Goal: Navigation & Orientation: Find specific page/section

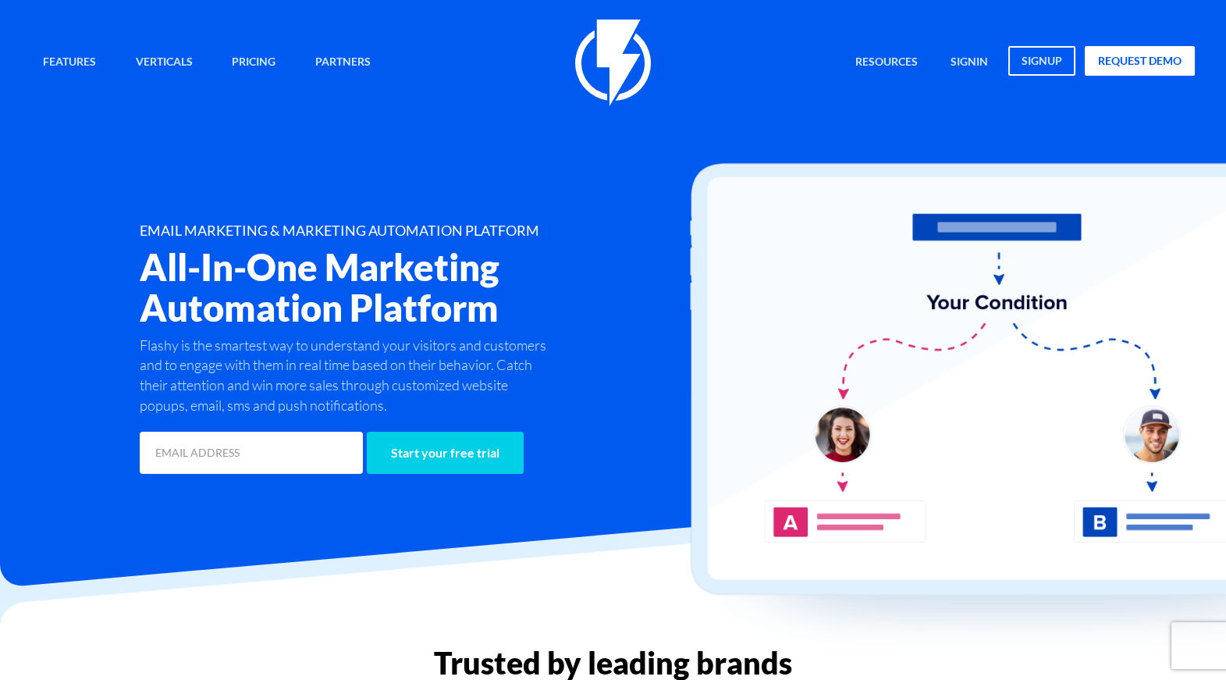
click at [831, 177] on img at bounding box center [1025, 412] width 702 height 498
click at [420, 154] on div "Features Marketing Automation Convert, Enagage And Retain Your Customers Email …" at bounding box center [613, 249] width 1187 height 458
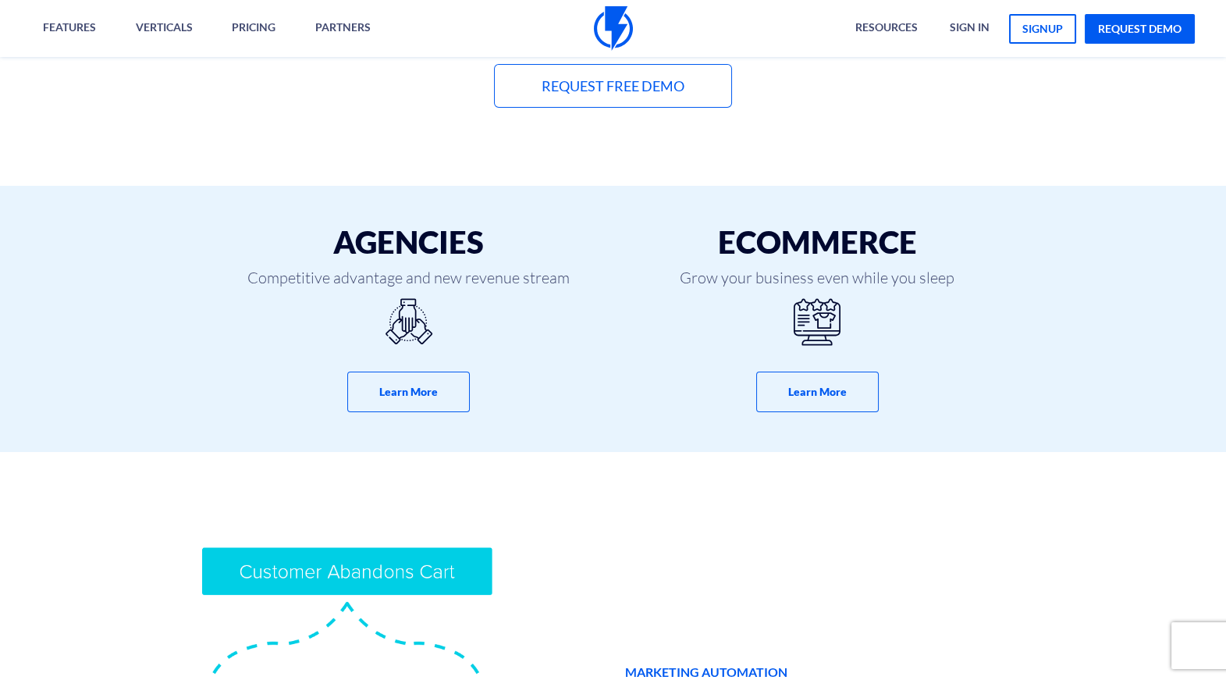
scroll to position [857, 0]
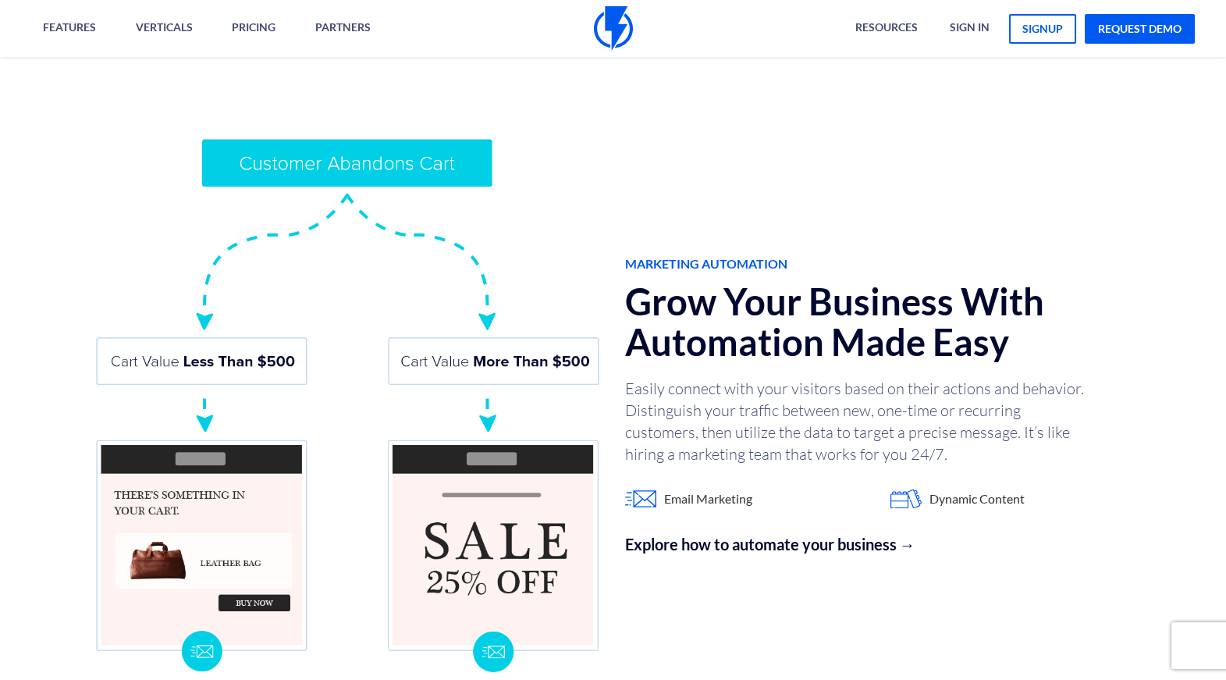
scroll to position [1239, 0]
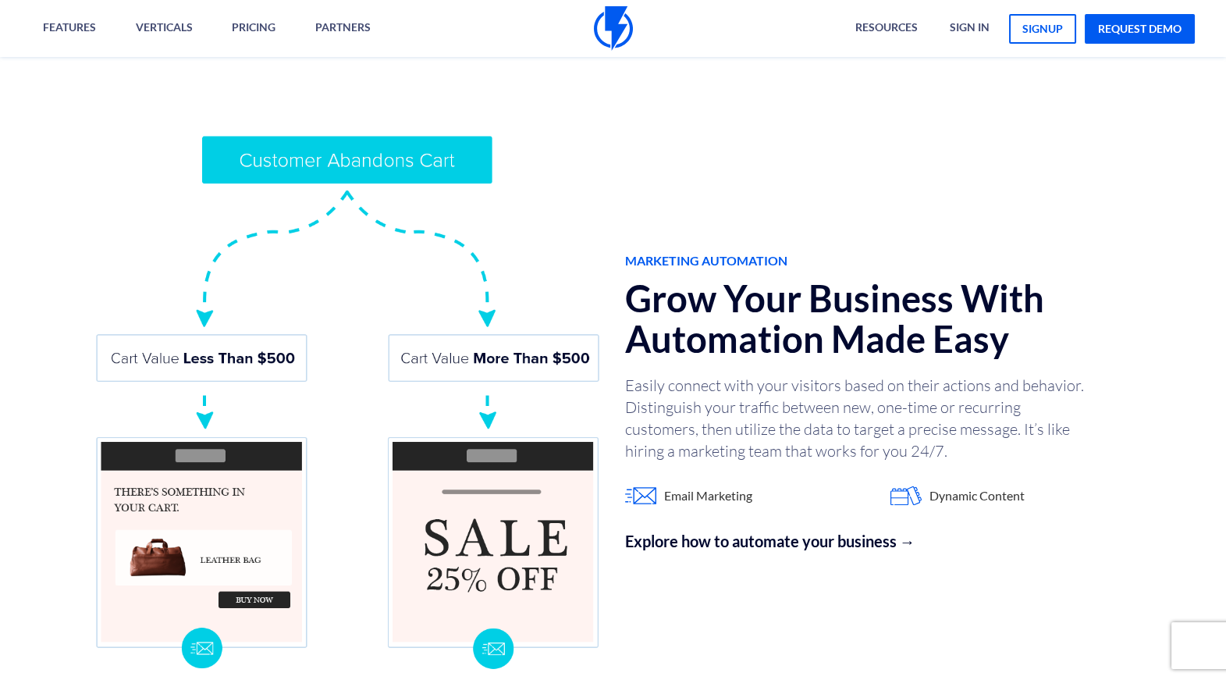
click at [779, 322] on h2 "Grow Your Business With Automation Made Easy" at bounding box center [879, 318] width 508 height 81
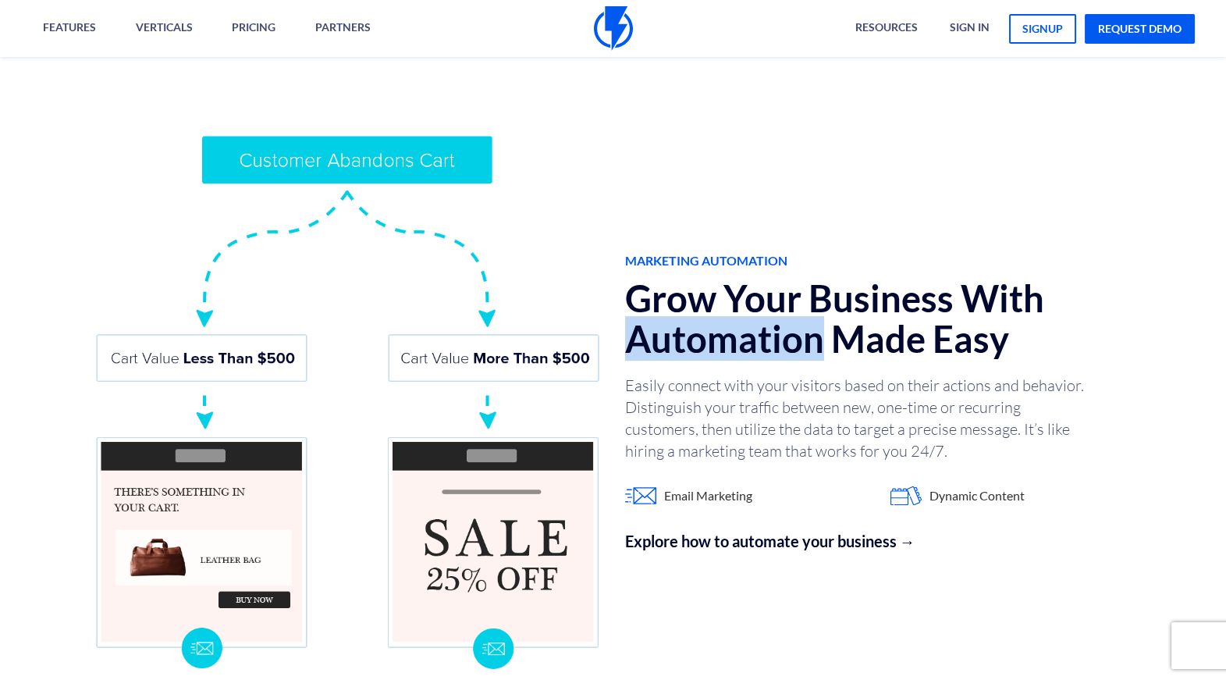
click at [779, 322] on h2 "Grow Your Business With Automation Made Easy" at bounding box center [879, 318] width 508 height 81
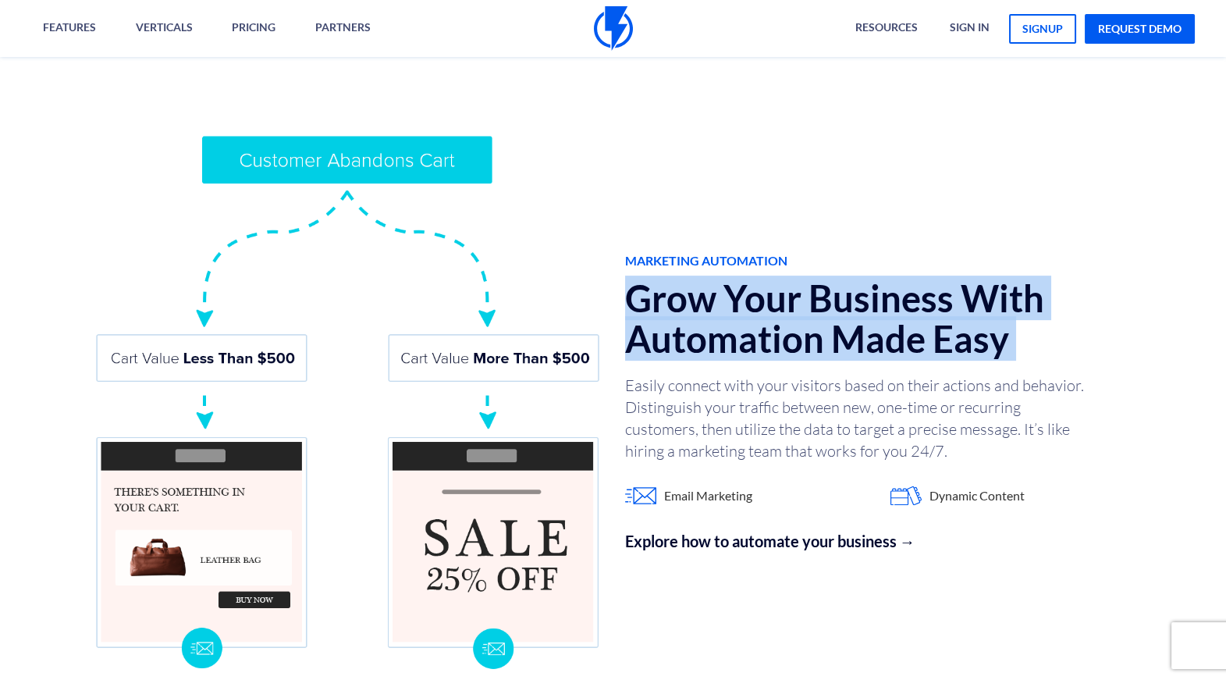
click at [779, 322] on h2 "Grow Your Business With Automation Made Easy" at bounding box center [879, 318] width 508 height 81
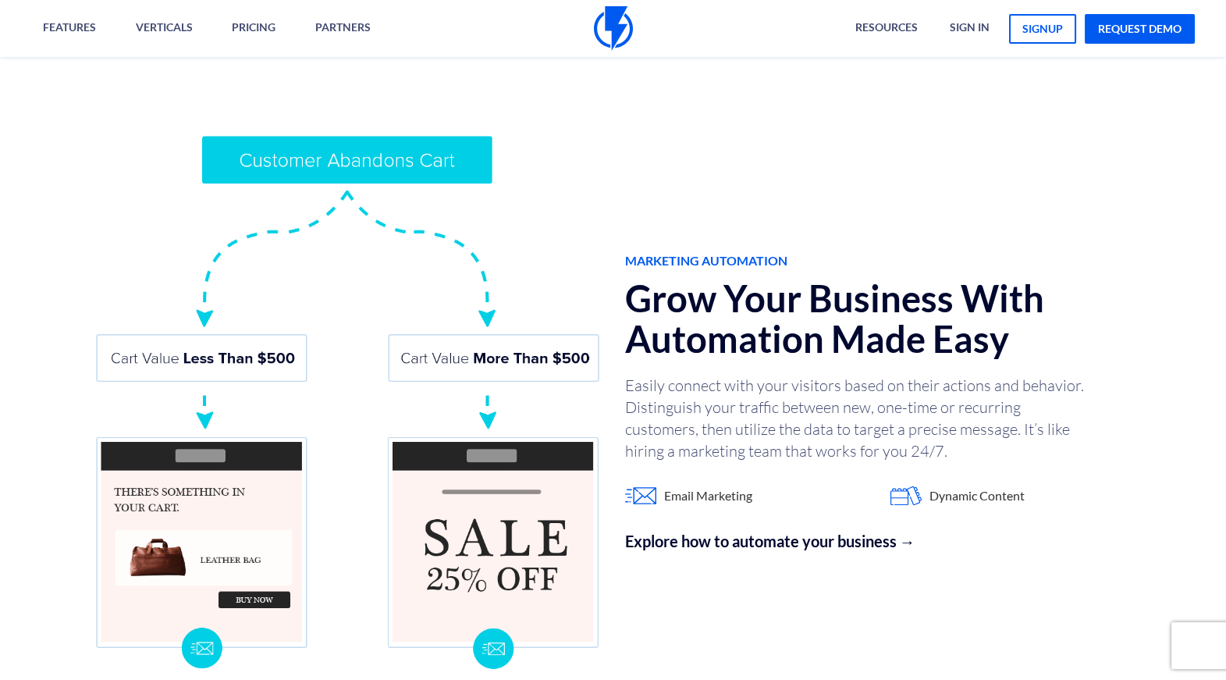
click at [812, 158] on div "MARKETING AUTOMATION Grow Your Business With Automation Made Easy Easily connec…" at bounding box center [612, 402] width 1249 height 725
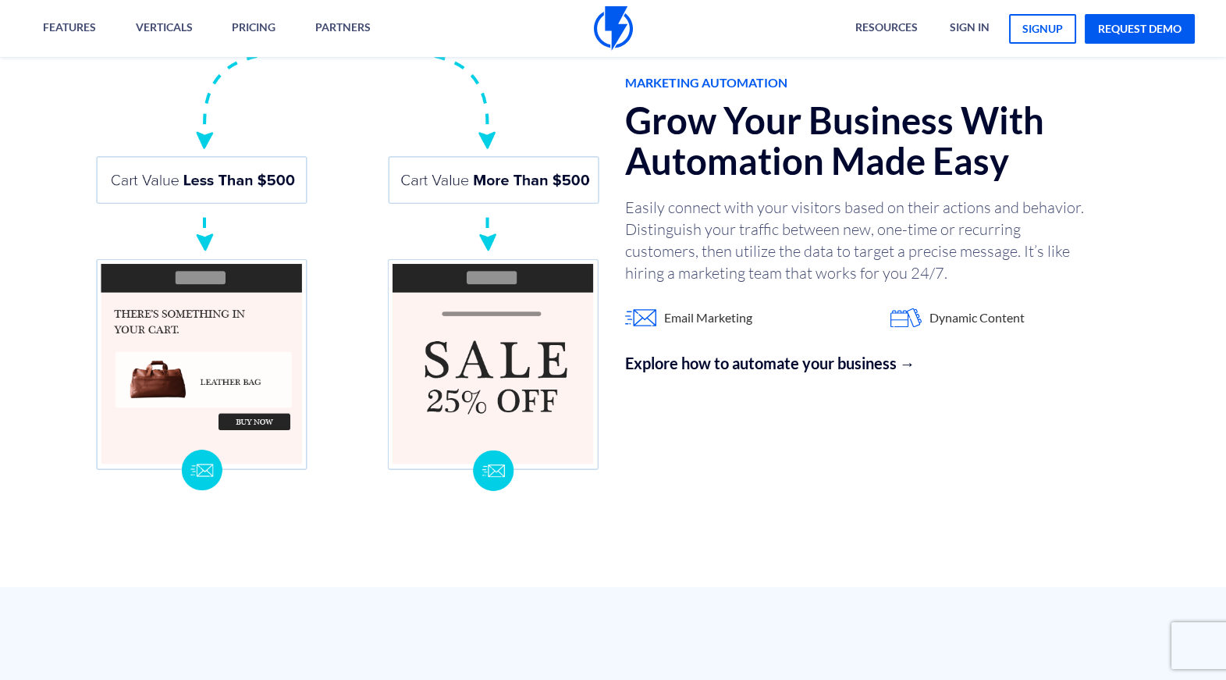
scroll to position [1424, 0]
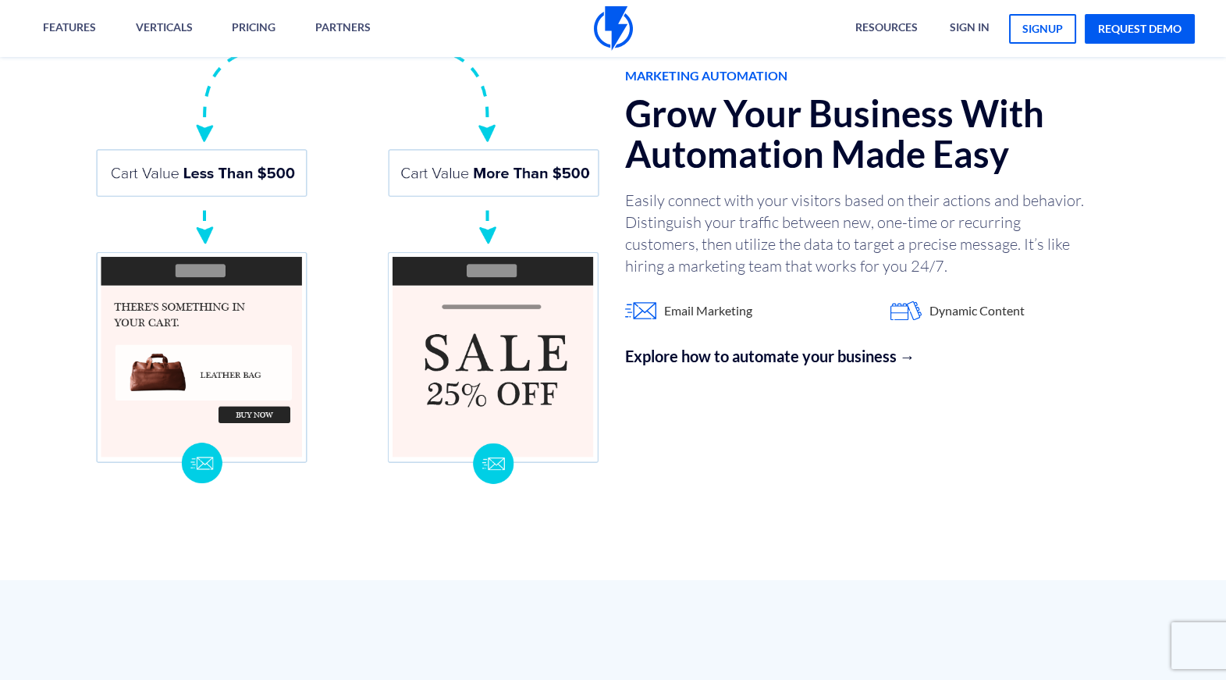
click at [796, 162] on h2 "Grow Your Business With Automation Made Easy" at bounding box center [879, 133] width 508 height 81
click at [796, 201] on p "Easily connect with your visitors based on their actions and behavior. Distingu…" at bounding box center [859, 233] width 468 height 87
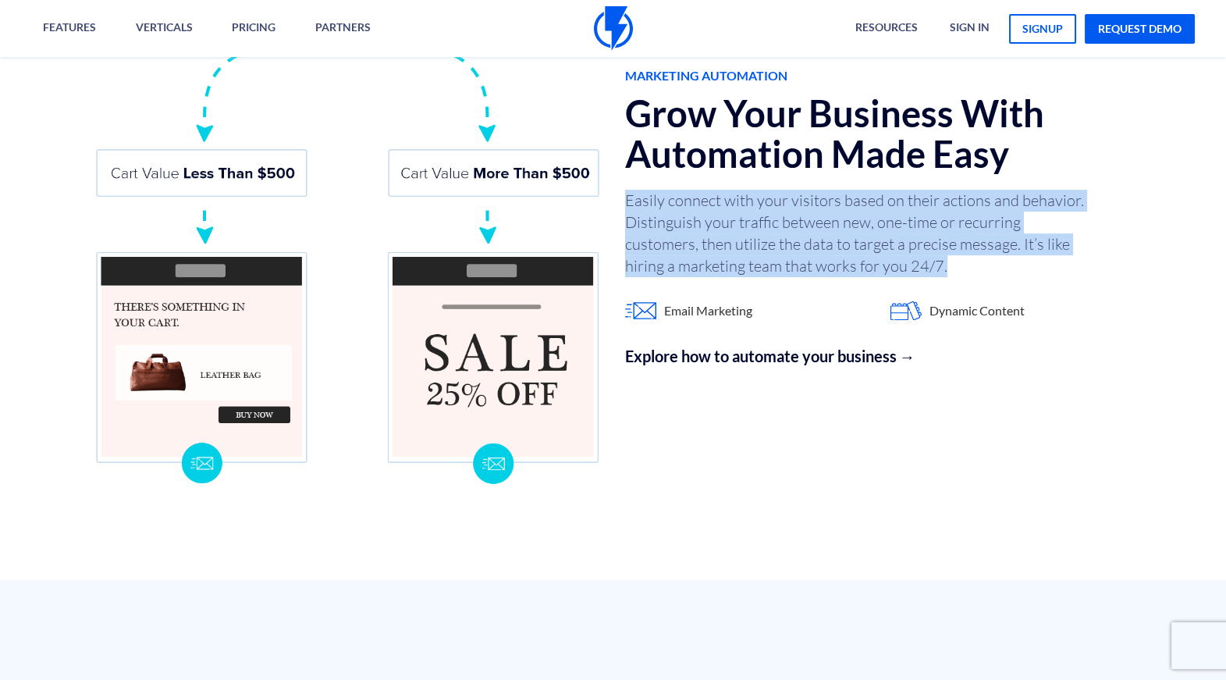
click at [796, 201] on p "Easily connect with your visitors based on their actions and behavior. Distingu…" at bounding box center [859, 233] width 468 height 87
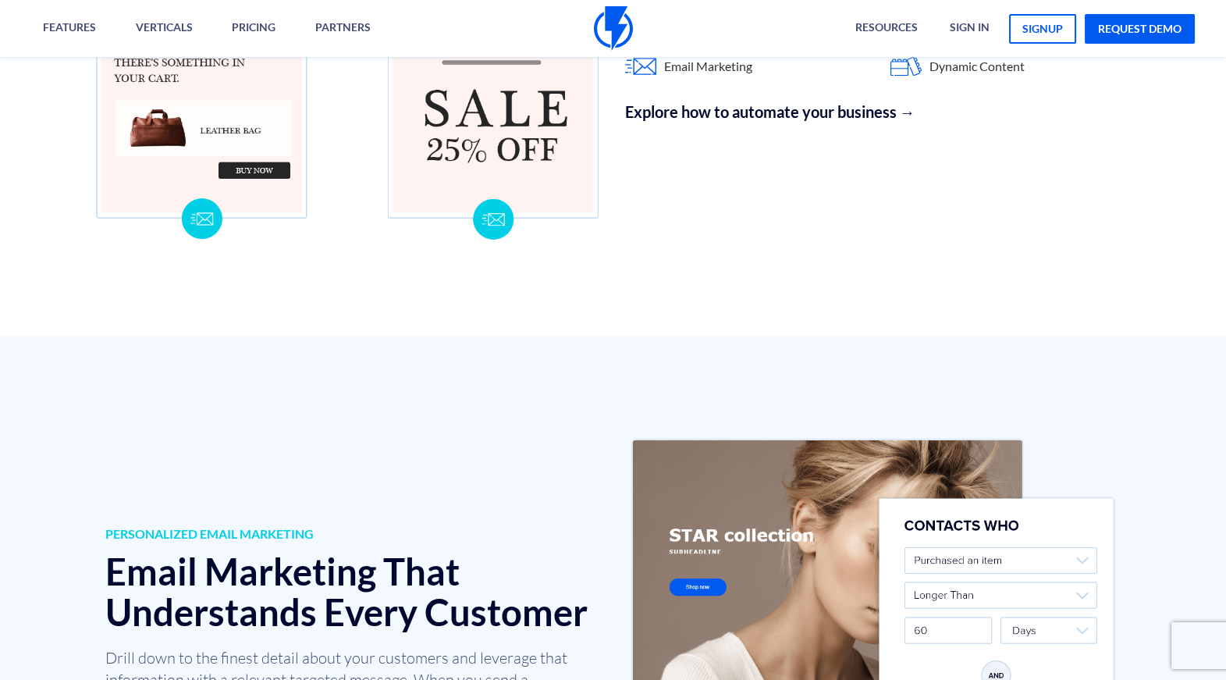
scroll to position [1677, 0]
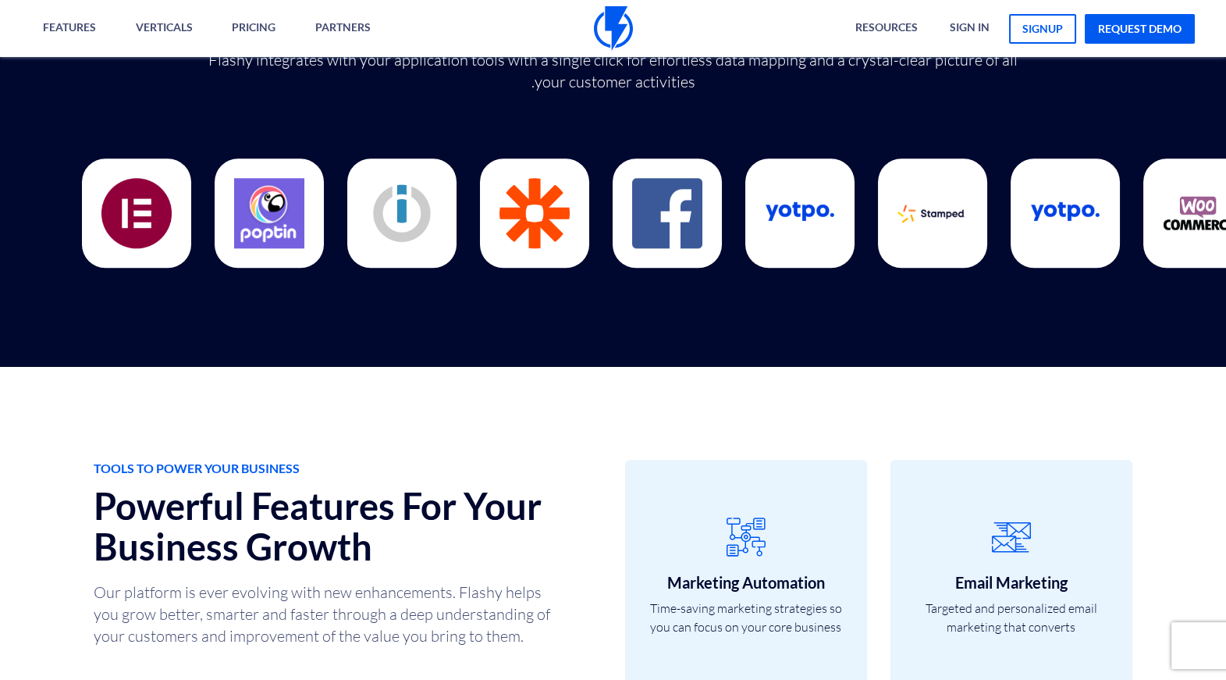
scroll to position [4211, 0]
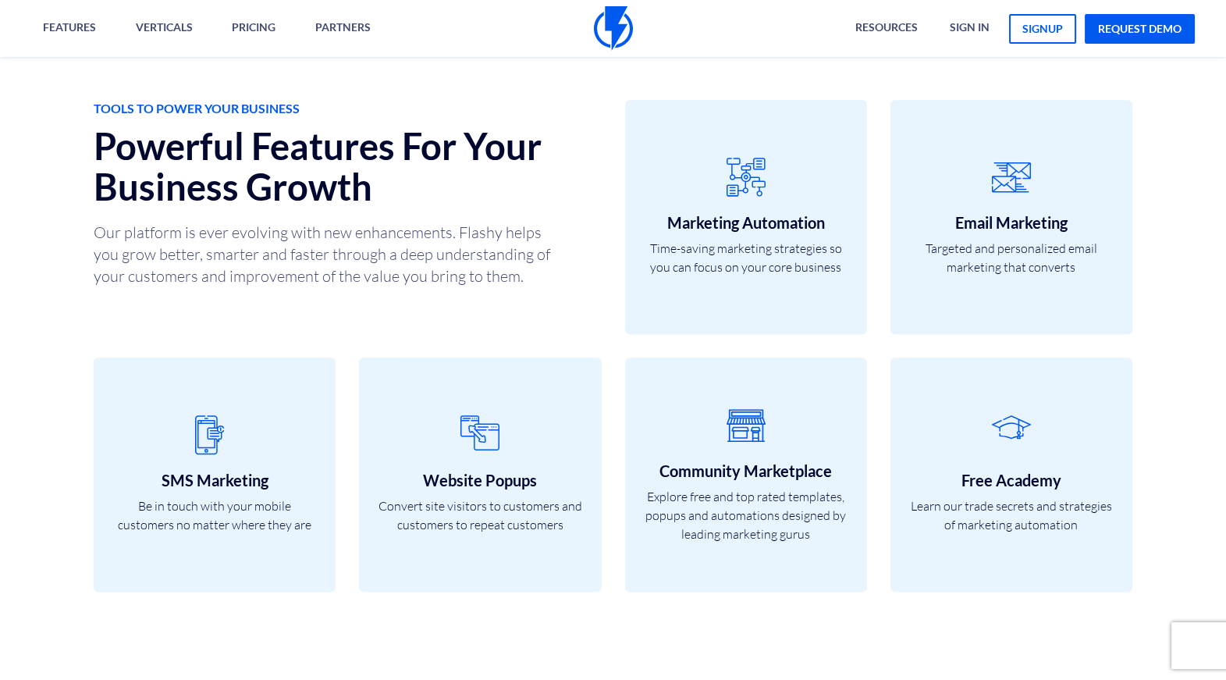
scroll to position [4555, 0]
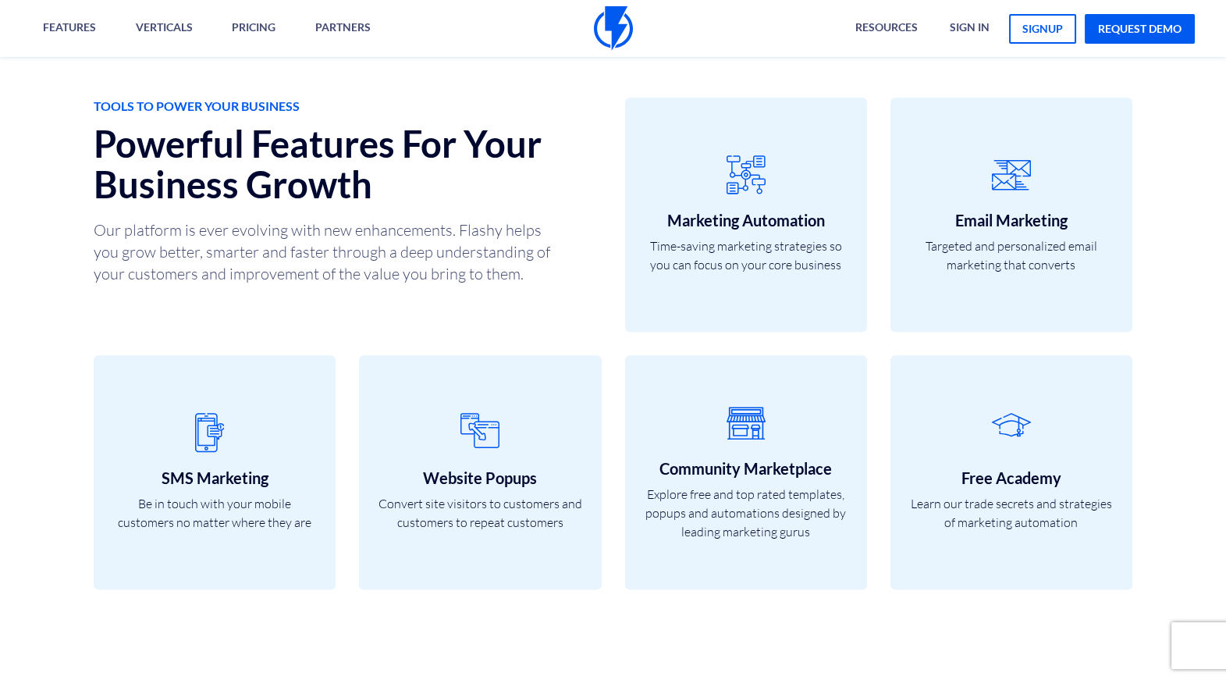
click at [295, 336] on div "TOOLS TO POWER YOUR BUSINESS Powerful Features For Your Business Growth Our pla…" at bounding box center [612, 355] width 1249 height 702
click at [270, 270] on p "Our platform is ever evolving with new enhancements. Flashy helps you grow bett…" at bounding box center [328, 252] width 468 height 66
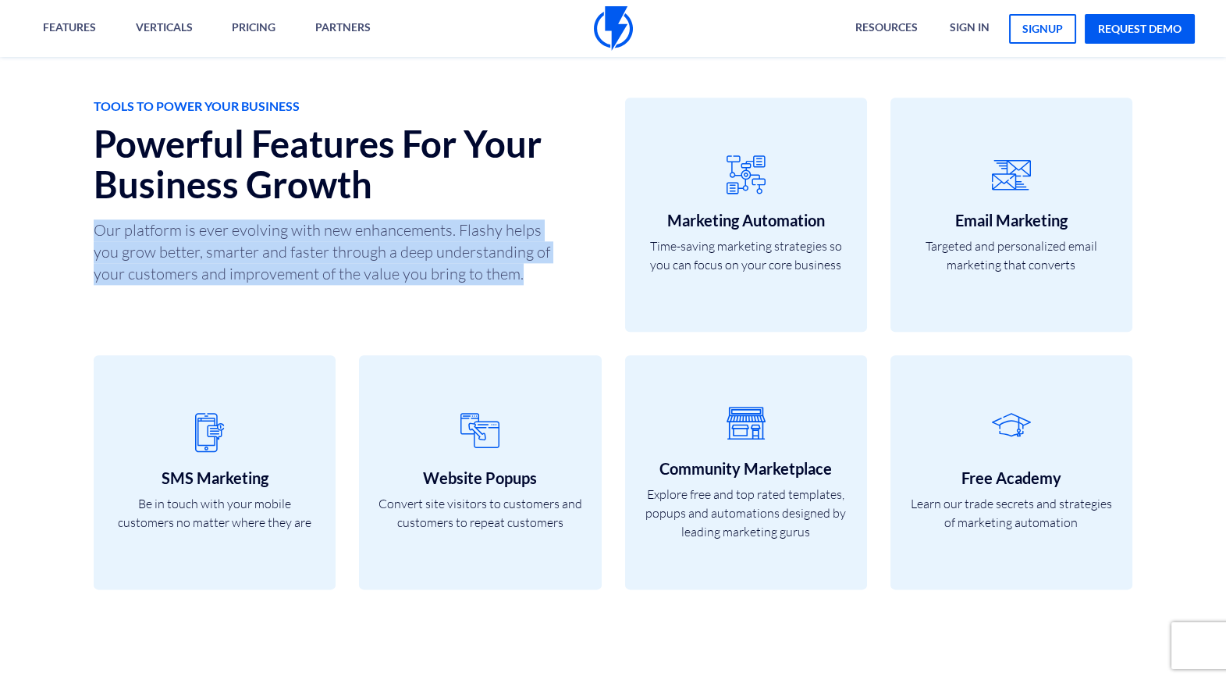
click at [270, 270] on p "Our platform is ever evolving with new enhancements. Flashy helps you grow bett…" at bounding box center [328, 252] width 468 height 66
click at [232, 261] on p "Our platform is ever evolving with new enhancements. Flashy helps you grow bett…" at bounding box center [328, 252] width 468 height 66
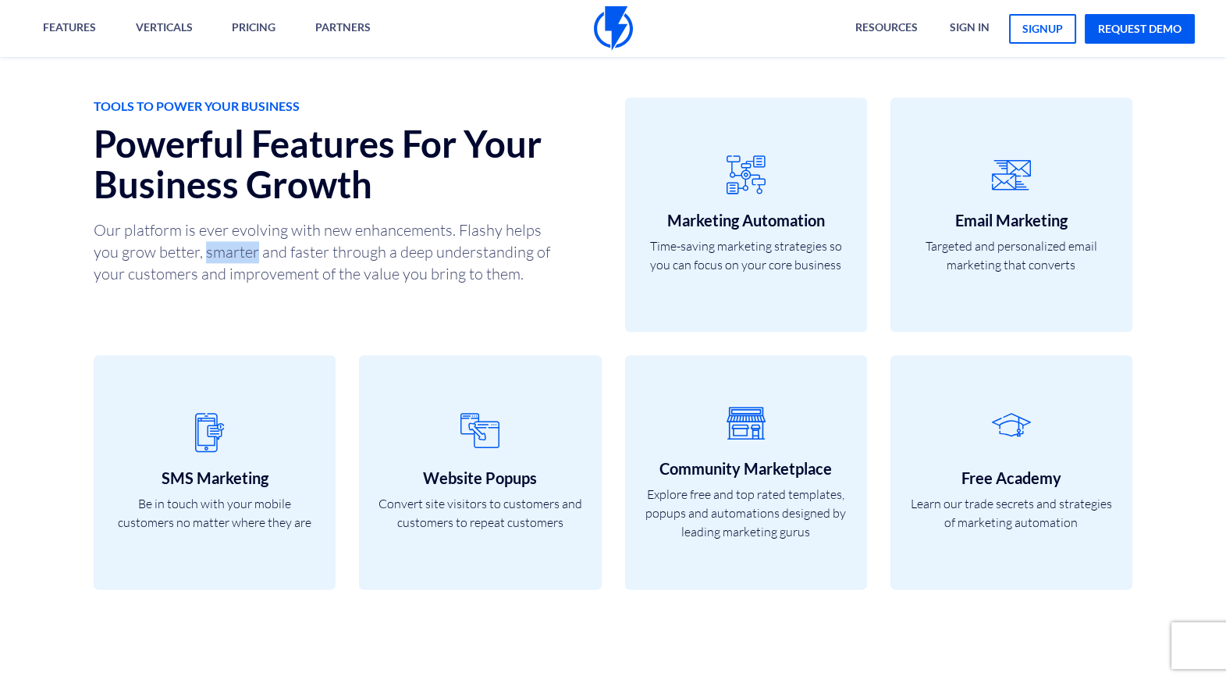
click at [232, 261] on p "Our platform is ever evolving with new enhancements. Flashy helps you grow bett…" at bounding box center [328, 252] width 468 height 66
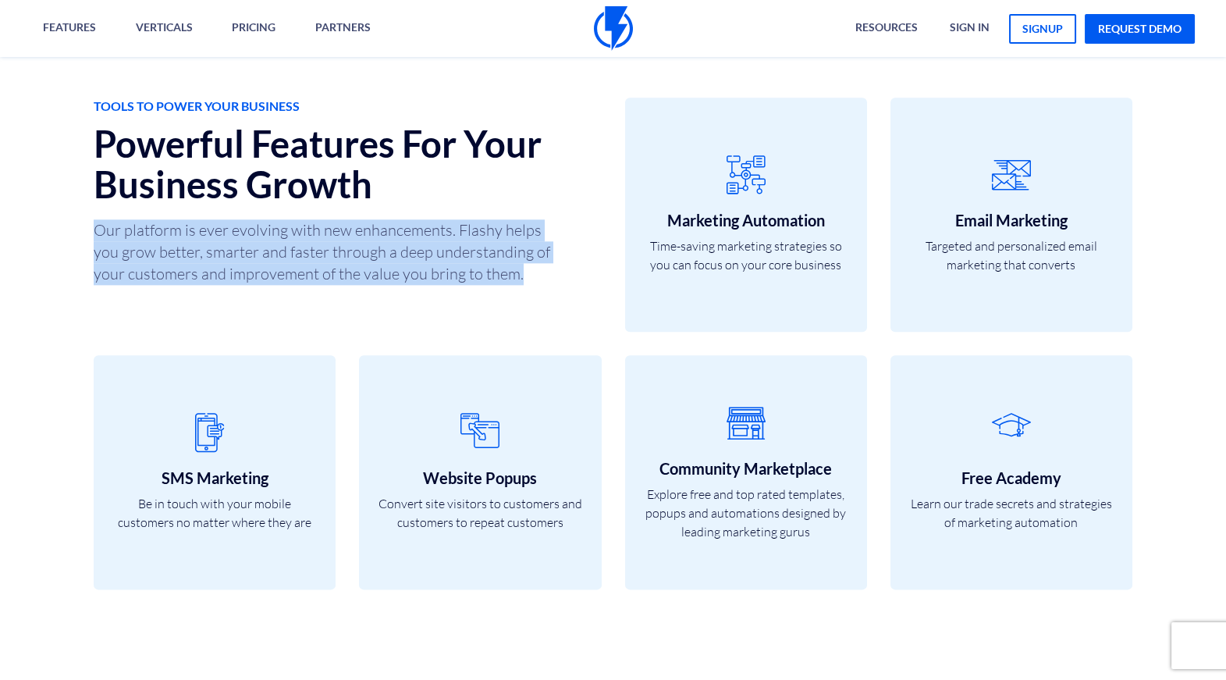
click at [232, 261] on p "Our platform is ever evolving with new enhancements. Flashy helps you grow bett…" at bounding box center [328, 252] width 468 height 66
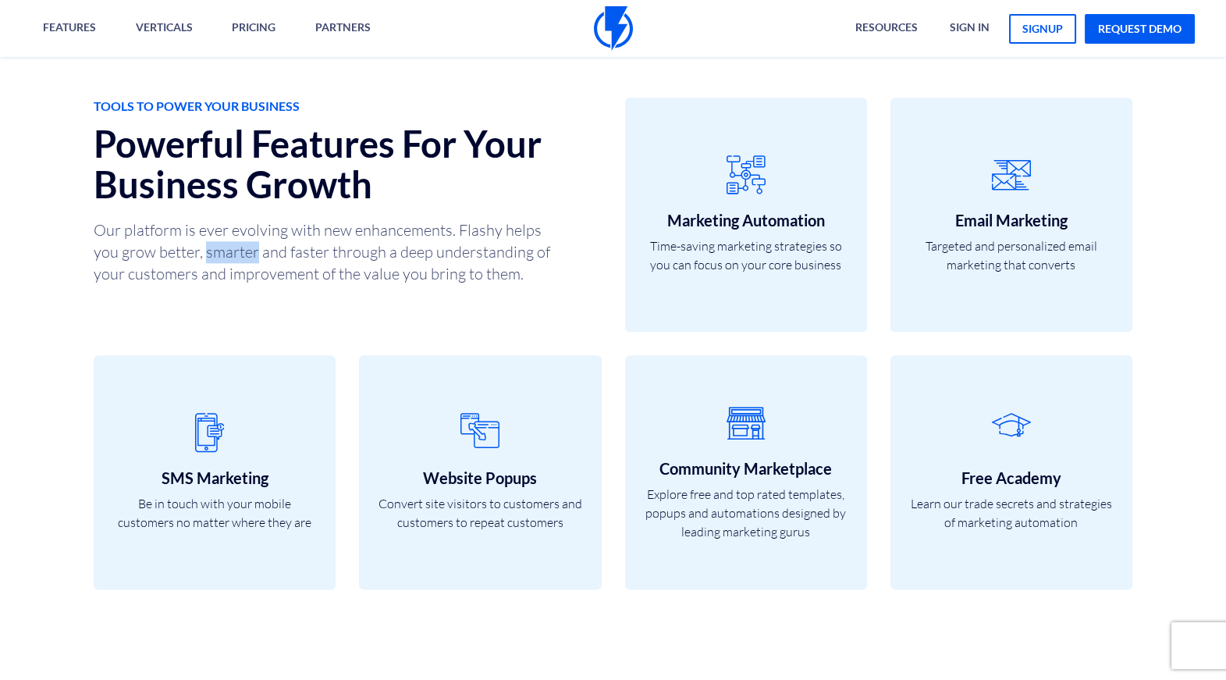
click at [232, 261] on p "Our platform is ever evolving with new enhancements. Flashy helps you grow bett…" at bounding box center [328, 252] width 468 height 66
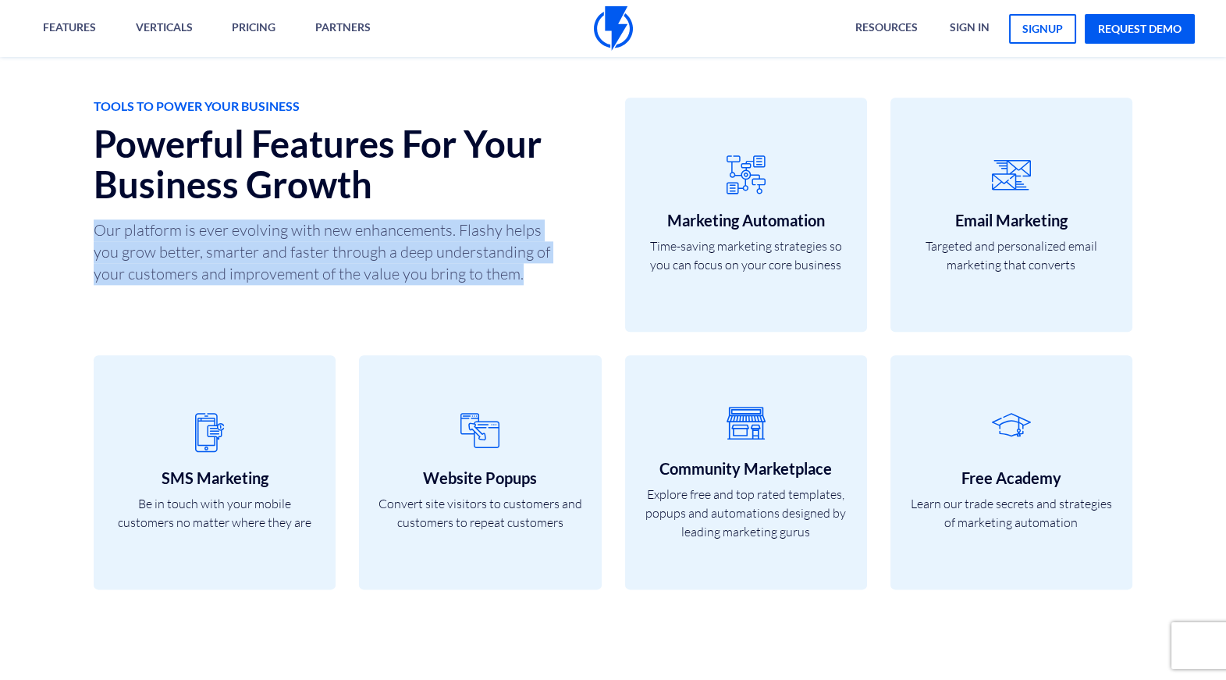
click at [232, 261] on p "Our platform is ever evolving with new enhancements. Flashy helps you grow bett…" at bounding box center [328, 252] width 468 height 66
click at [234, 255] on p "Our platform is ever evolving with new enhancements. Flashy helps you grow bett…" at bounding box center [328, 252] width 468 height 66
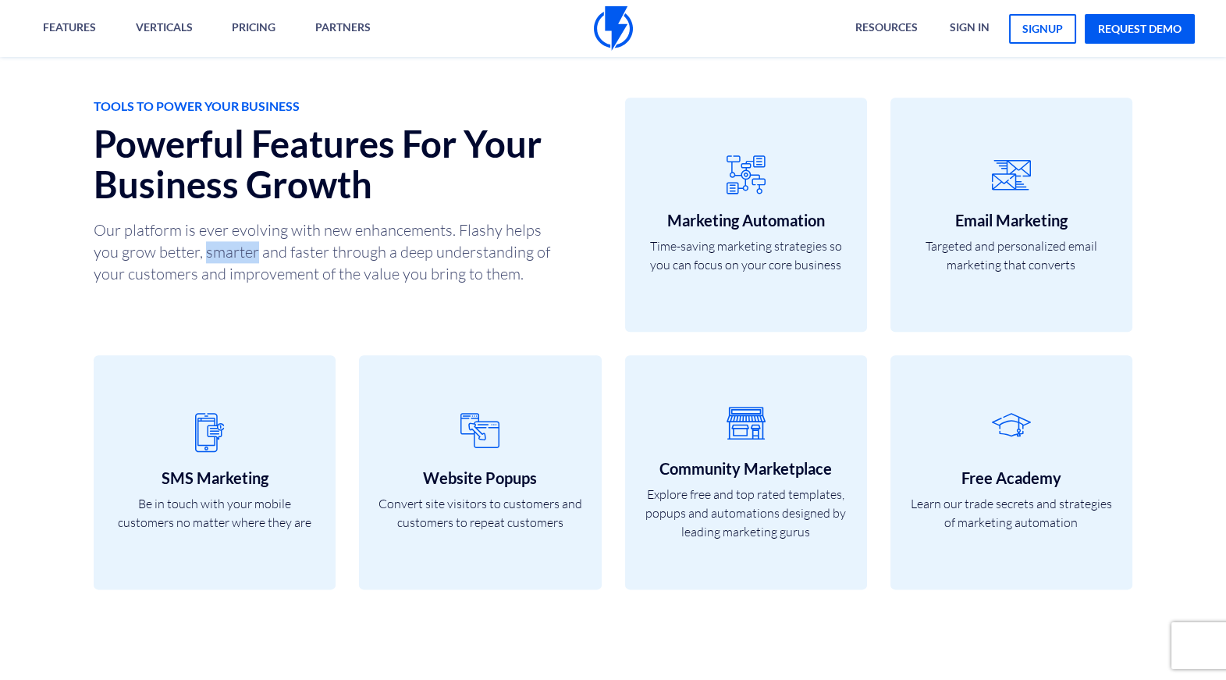
click at [234, 255] on p "Our platform is ever evolving with new enhancements. Flashy helps you grow bett…" at bounding box center [328, 252] width 468 height 66
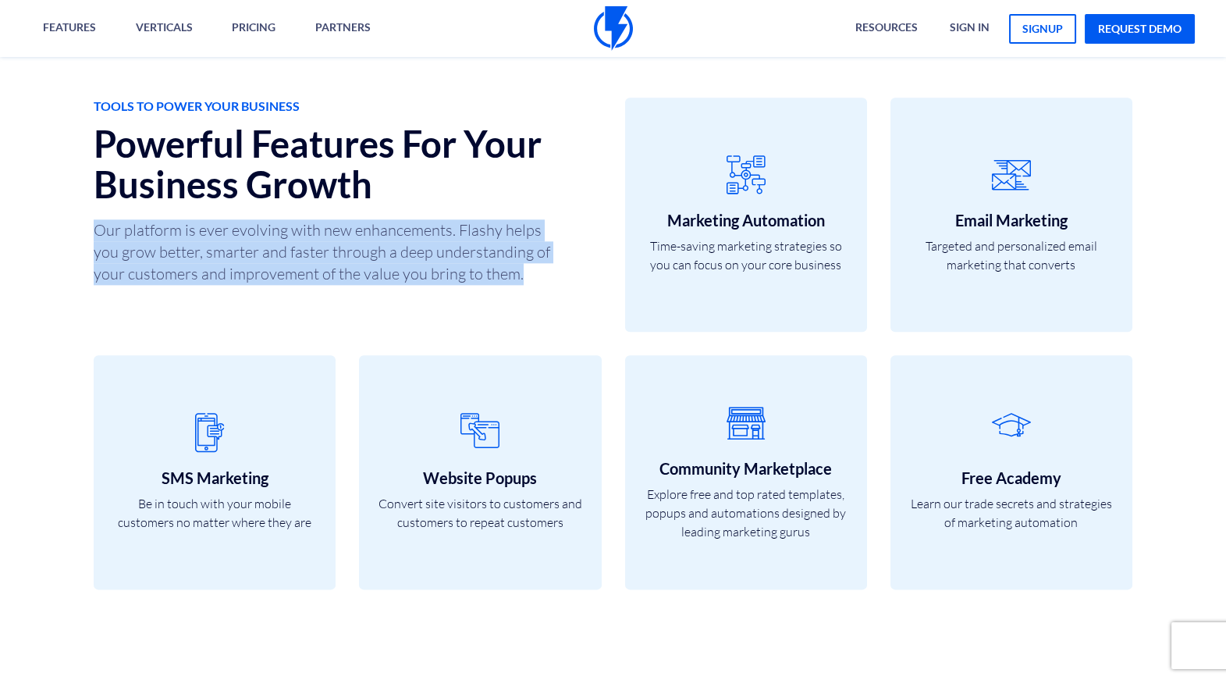
click at [234, 255] on p "Our platform is ever evolving with new enhancements. Flashy helps you grow bett…" at bounding box center [328, 252] width 468 height 66
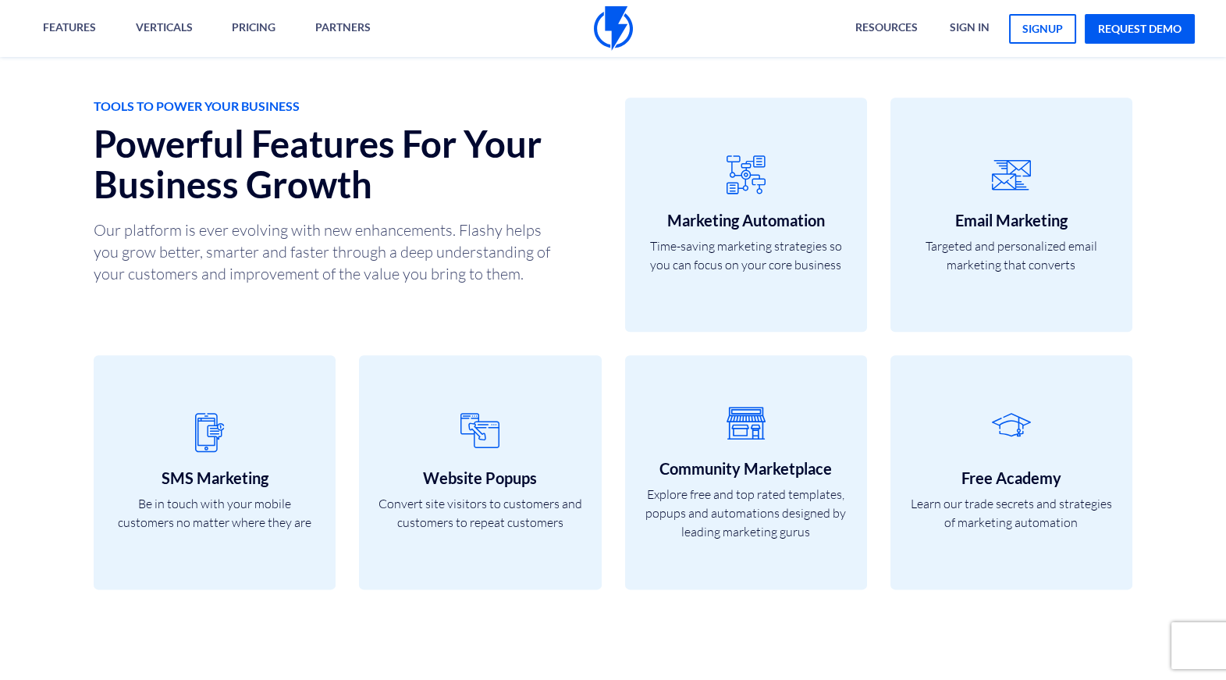
click at [229, 255] on p "Our platform is ever evolving with new enhancements. Flashy helps you grow bett…" at bounding box center [328, 252] width 468 height 66
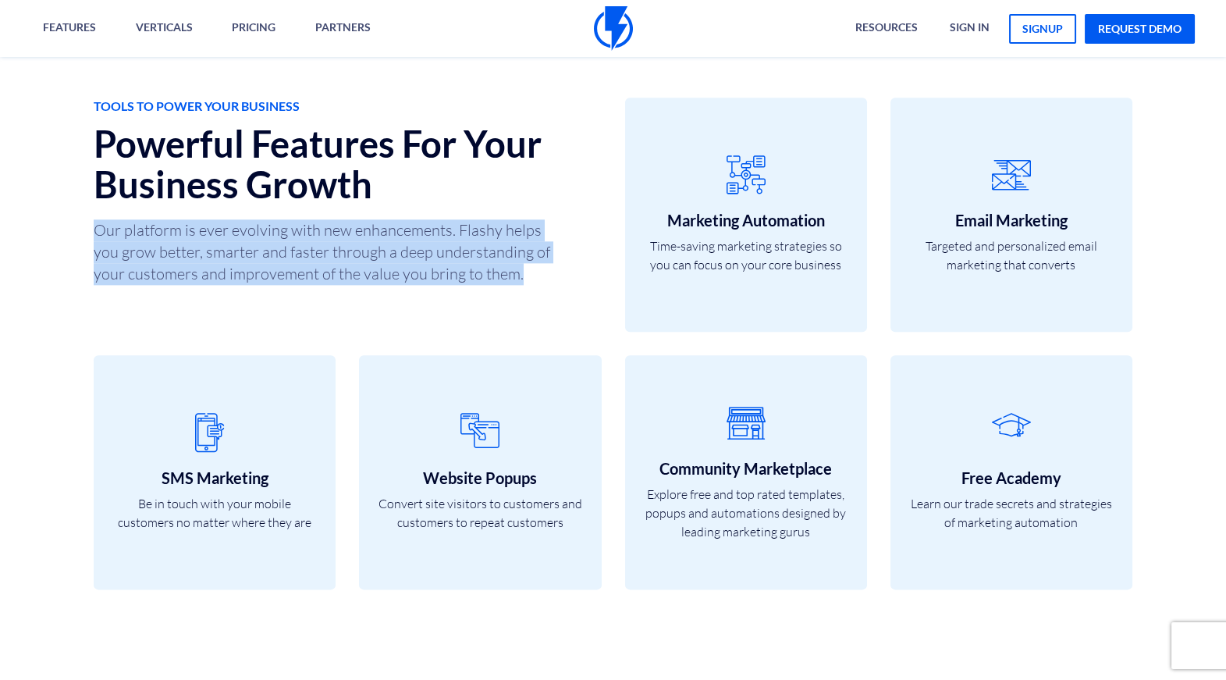
click at [229, 255] on p "Our platform is ever evolving with new enhancements. Flashy helps you grow bett…" at bounding box center [328, 252] width 468 height 66
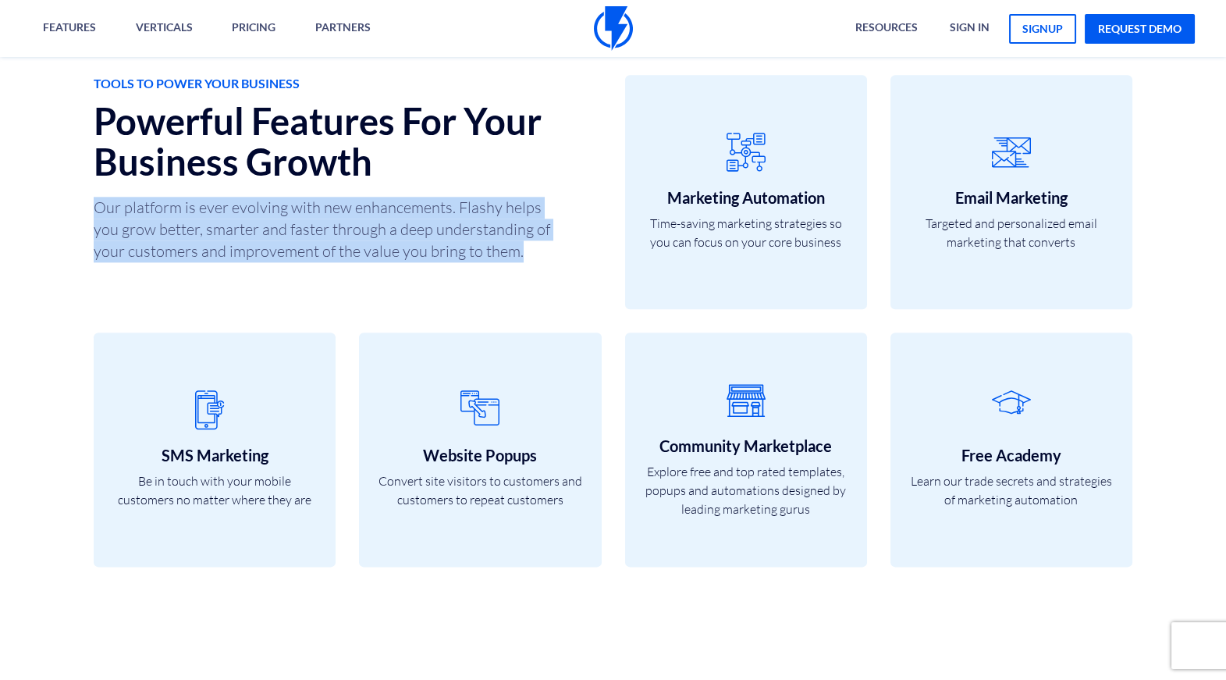
scroll to position [4581, 0]
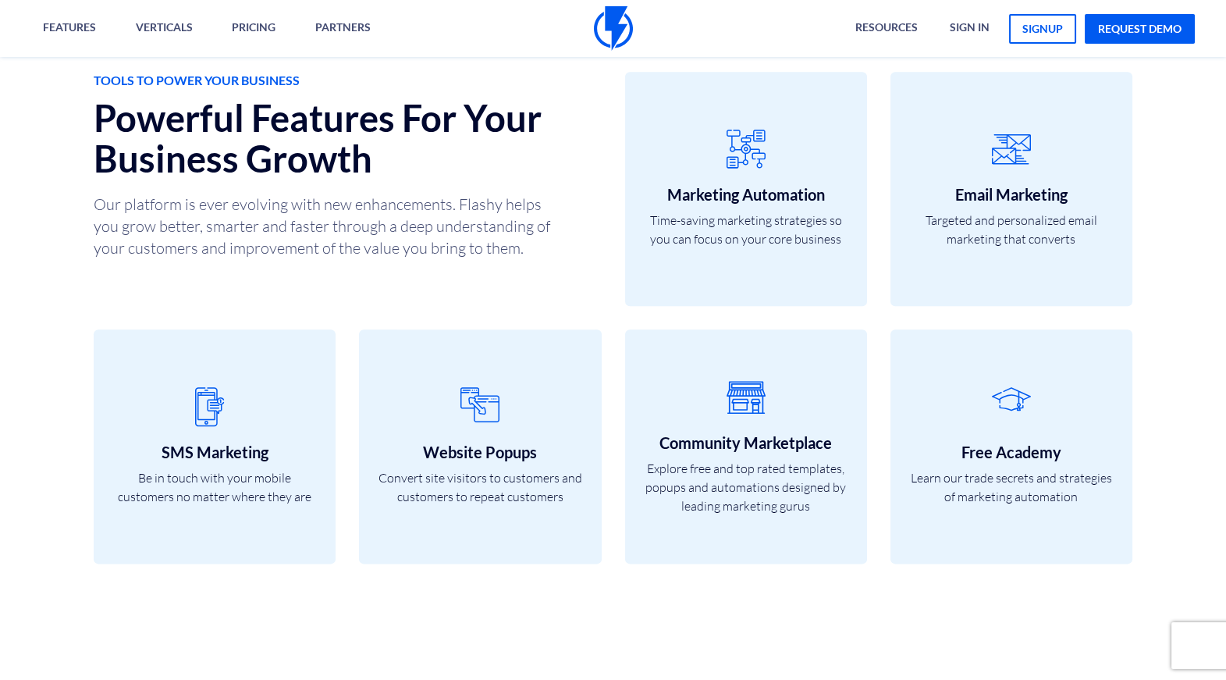
click at [1162, 227] on div "TOOLS TO POWER YOUR BUSINESS Powerful Features For Your Business Growth Our pla…" at bounding box center [612, 329] width 1249 height 702
click at [1173, 233] on div "TOOLS TO POWER YOUR BUSINESS Powerful Features For Your Business Growth Our pla…" at bounding box center [612, 329] width 1249 height 702
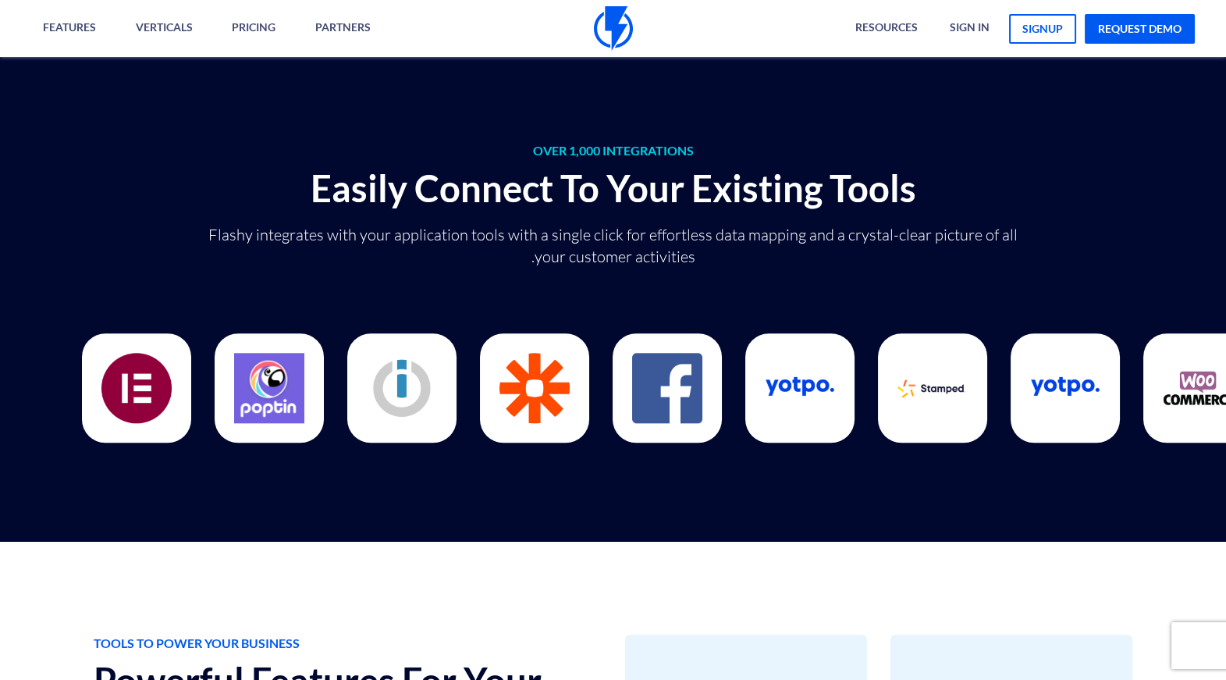
scroll to position [4166, 0]
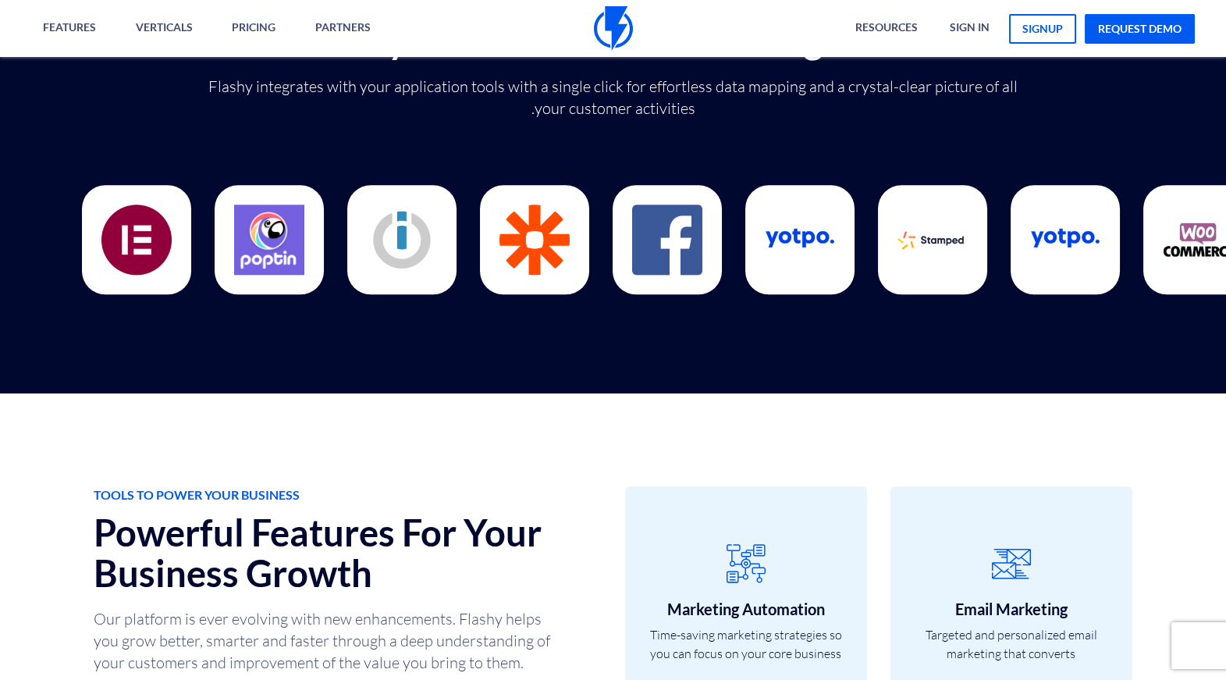
click at [1158, 136] on div "OVER 1,000 INTEGRATIONS Easily Connect To Your Existing Tools Flashy integrates…" at bounding box center [612, 146] width 1249 height 492
click at [1125, 126] on div "OVER 1,000 INTEGRATIONS Easily Connect To Your Existing Tools Flashy integrates…" at bounding box center [612, 146] width 1249 height 492
click at [1127, 126] on div "OVER 1,000 INTEGRATIONS Easily Connect To Your Existing Tools Flashy integrates…" at bounding box center [612, 146] width 1249 height 492
click at [874, 88] on p "Flashy integrates with your application tools with a single click for effortles…" at bounding box center [612, 98] width 831 height 44
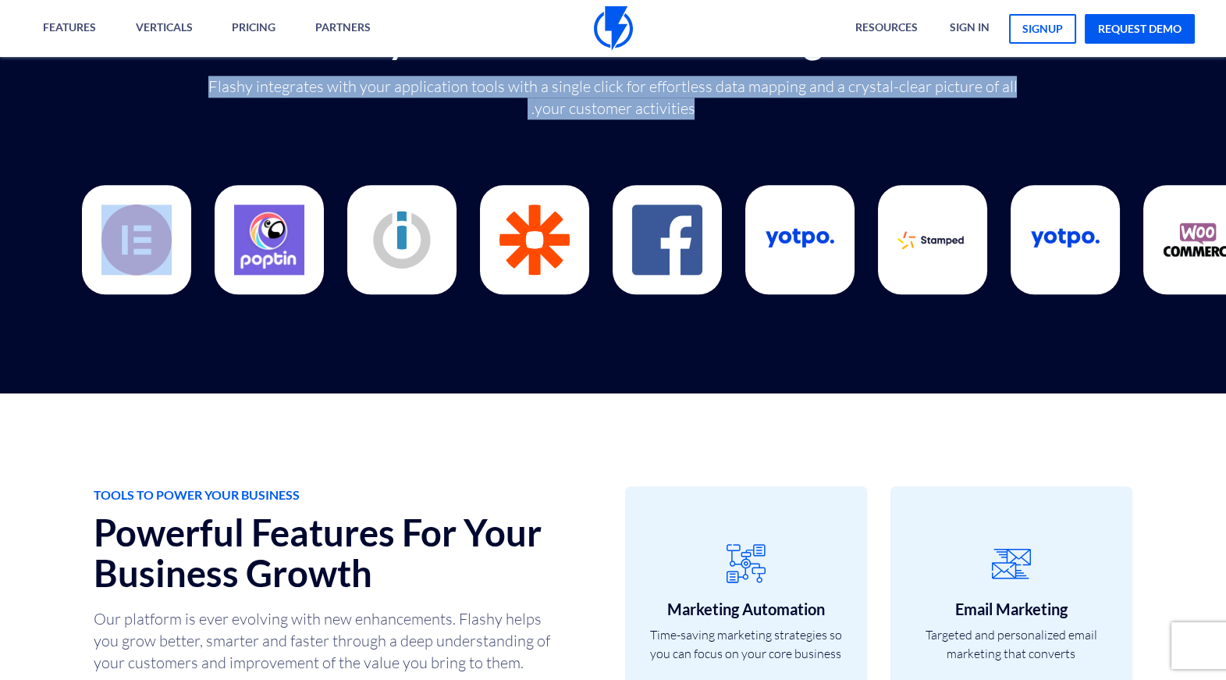
click at [874, 88] on p "Flashy integrates with your application tools with a single click for effortles…" at bounding box center [612, 98] width 831 height 44
click at [872, 144] on div at bounding box center [613, 221] width 1062 height 156
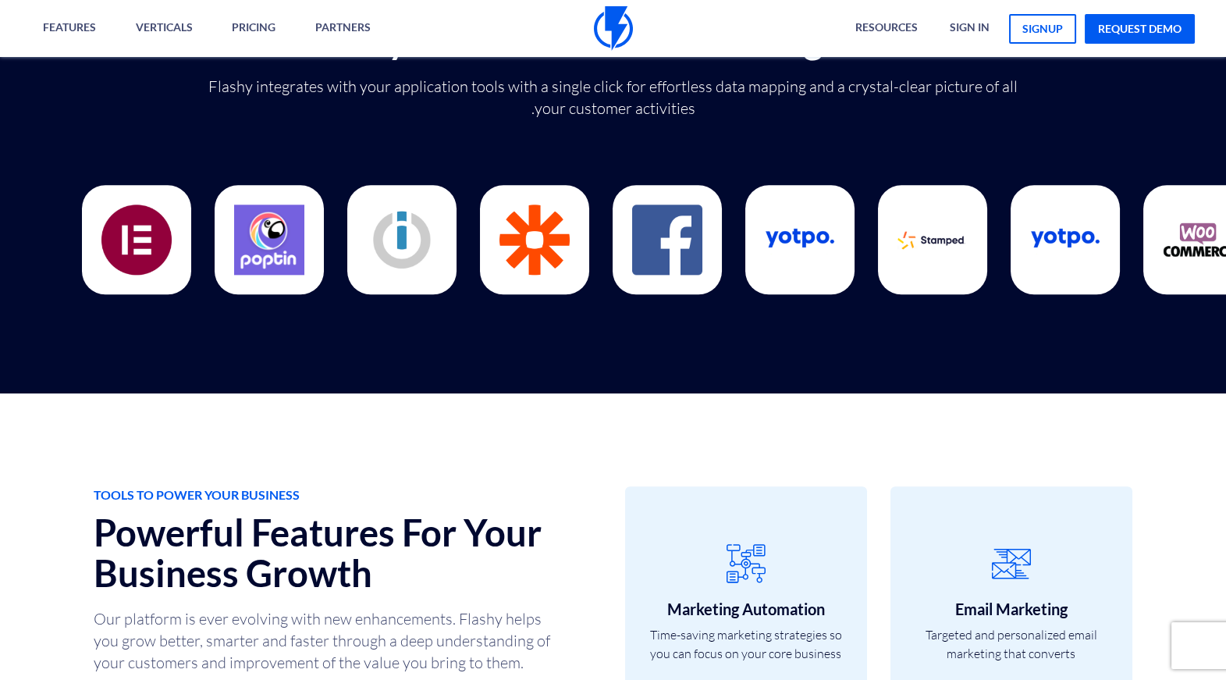
click at [871, 133] on div "OVER 1,000 INTEGRATIONS Easily Connect To Your Existing Tools Flashy integrates…" at bounding box center [612, 146] width 1249 height 492
click at [875, 99] on p "Flashy integrates with your application tools with a single click for effortles…" at bounding box center [612, 98] width 831 height 44
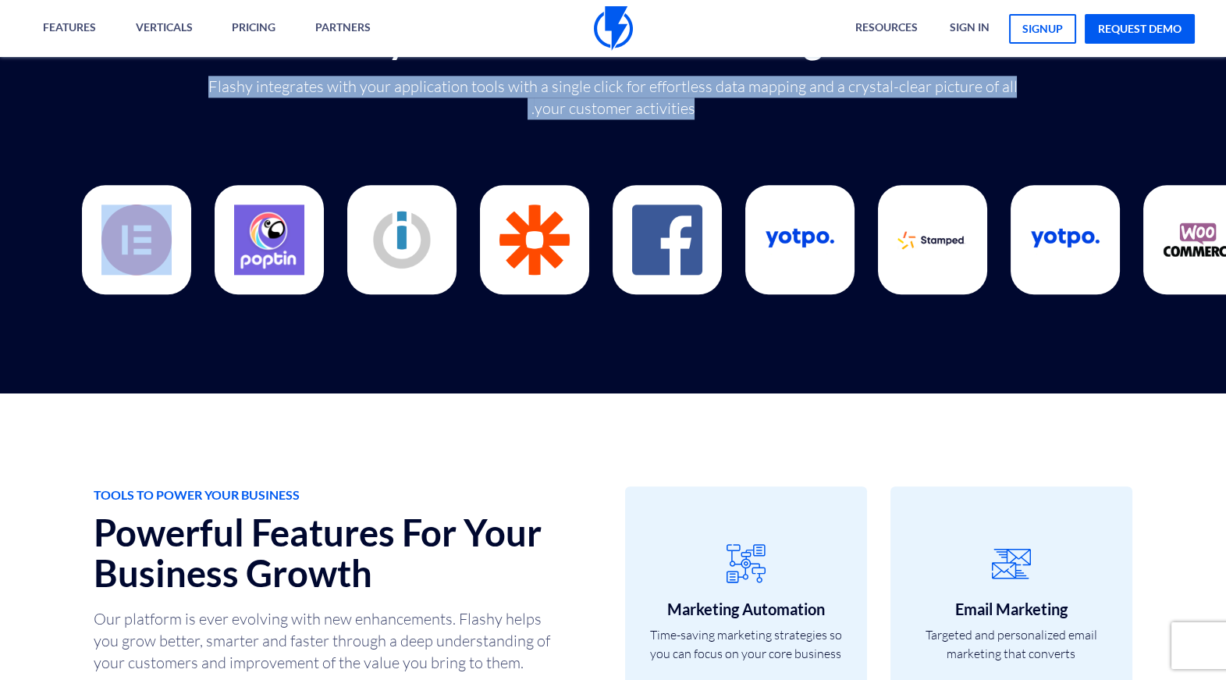
click at [875, 99] on p "Flashy integrates with your application tools with a single click for effortles…" at bounding box center [612, 98] width 831 height 44
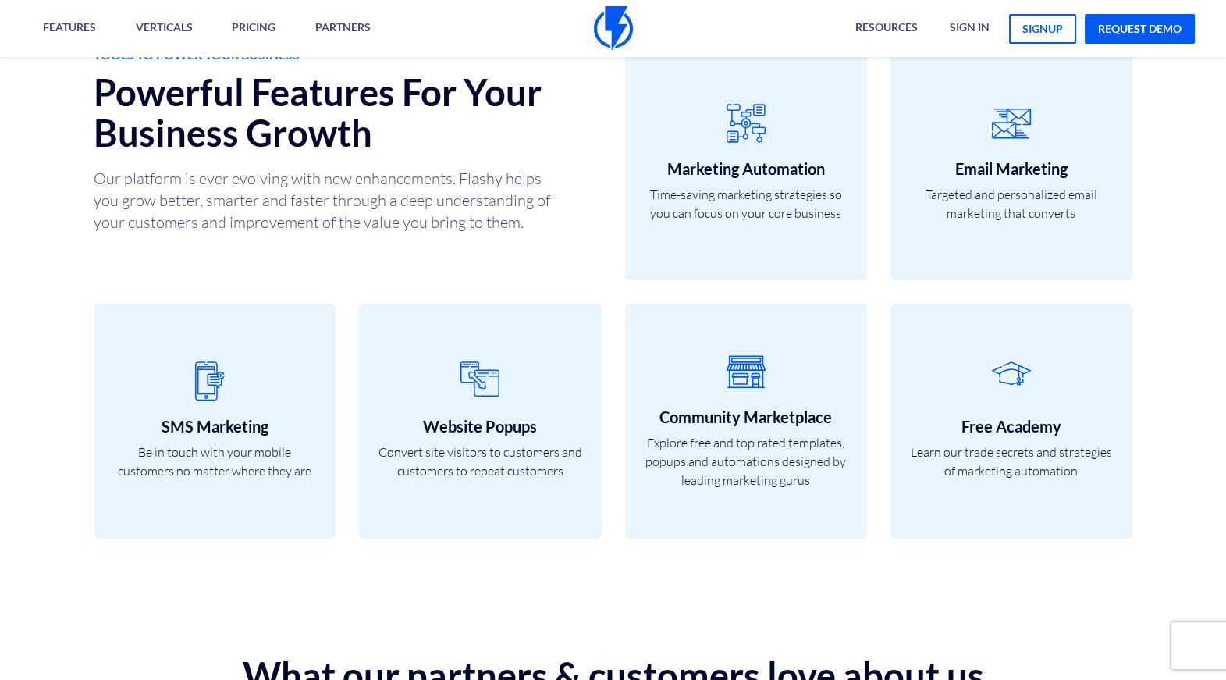
scroll to position [4608, 0]
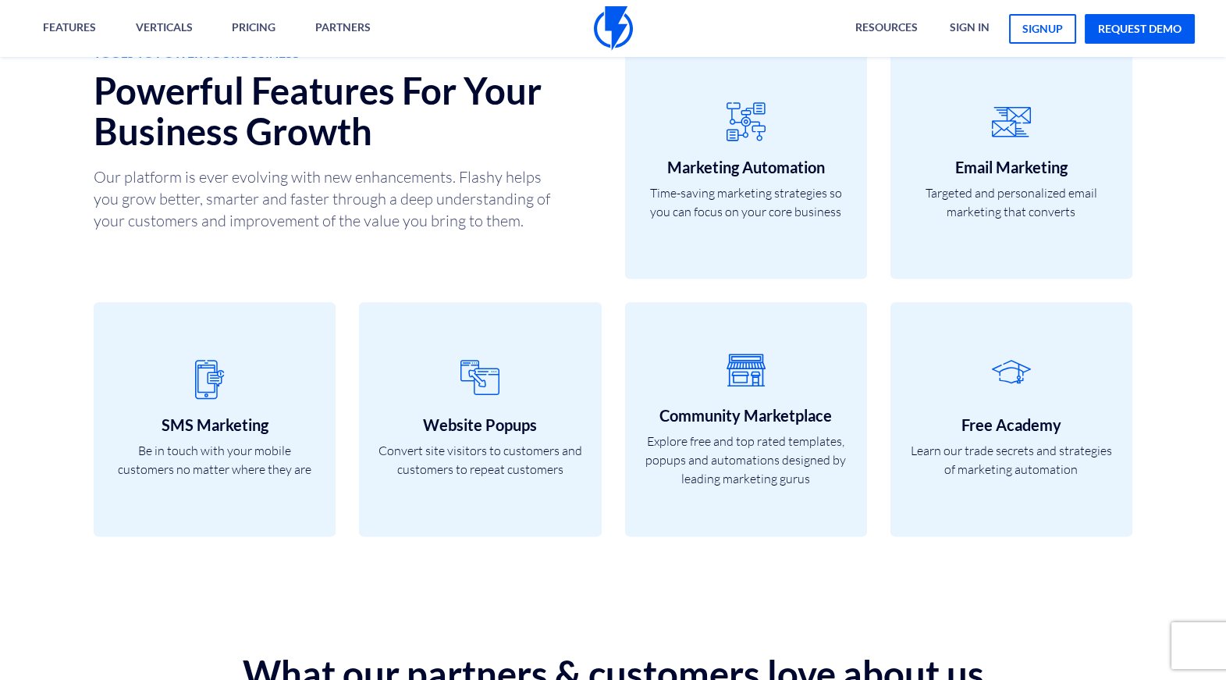
click at [1166, 196] on div "TOOLS TO POWER YOUR BUSINESS Powerful Features For Your Business Growth Our pla…" at bounding box center [612, 302] width 1249 height 702
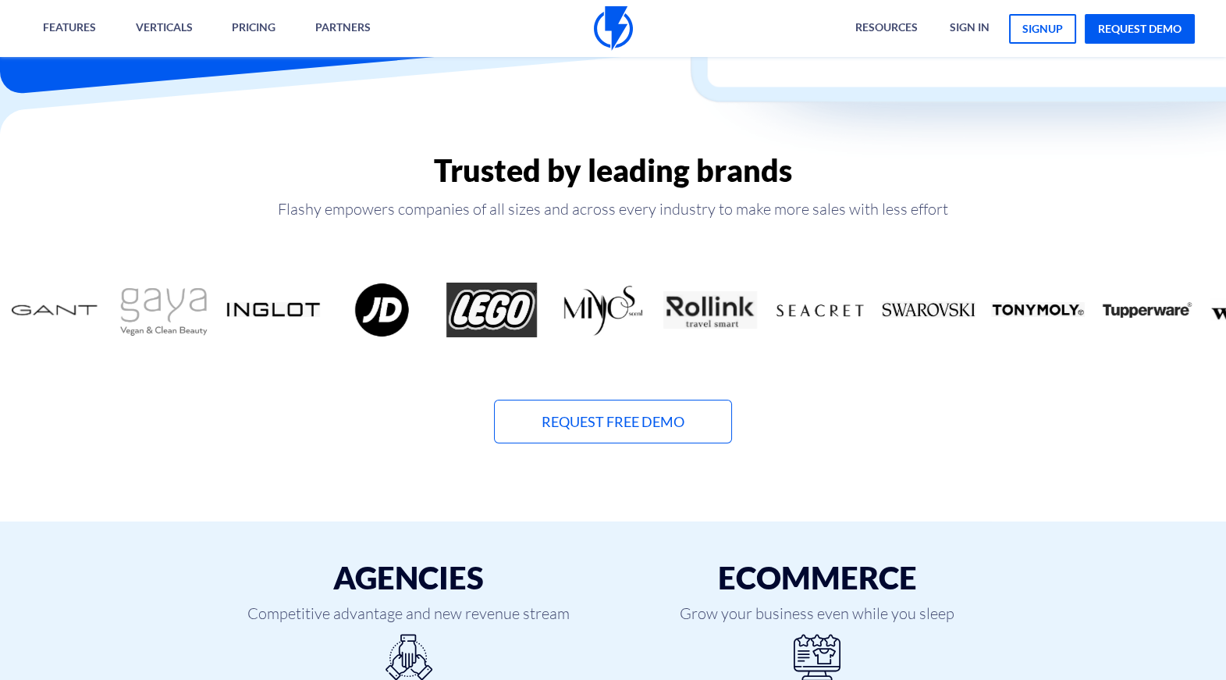
scroll to position [0, 0]
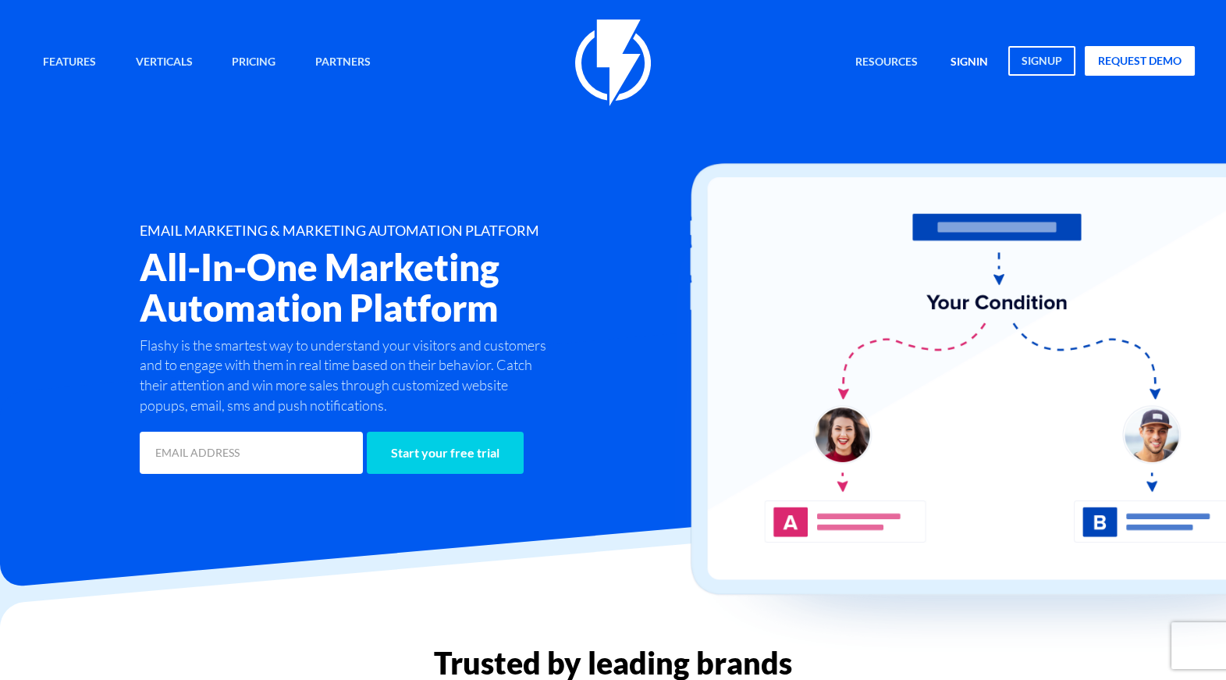
click at [978, 58] on link "signin" at bounding box center [969, 63] width 61 height 34
